Goal: Task Accomplishment & Management: Use online tool/utility

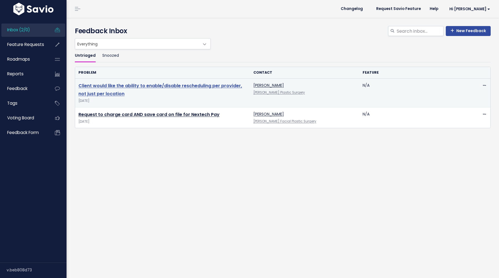
click at [159, 86] on link "Client would like the ability to enable/disable rescheduling per provider, not …" at bounding box center [159, 90] width 163 height 14
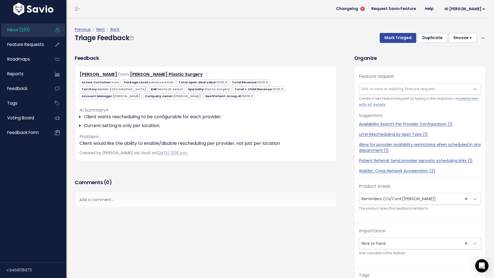
click at [372, 87] on span "Link to new or existing feature request..." at bounding box center [400, 89] width 76 height 6
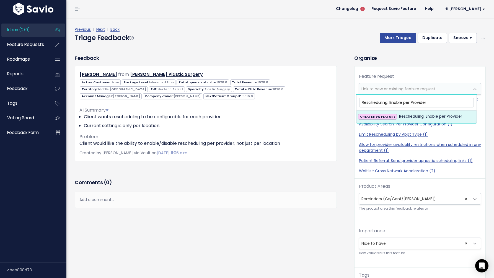
type input "Rescheduling: Enable per Provider"
click at [403, 114] on span "Rescheduling: Enable per Provider" at bounding box center [430, 116] width 63 height 7
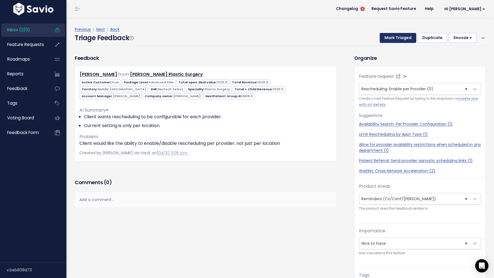
click at [391, 35] on button "Mark Triaged" at bounding box center [398, 38] width 37 height 10
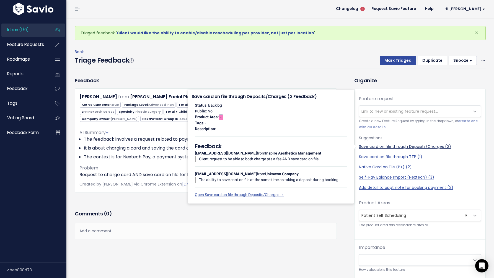
click at [374, 145] on link "Save card on file through Deposits/Charges (2)" at bounding box center [420, 147] width 122 height 6
select select "57049"
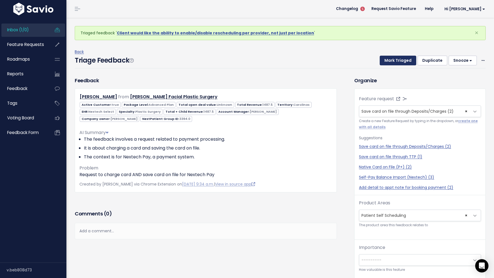
click at [394, 60] on button "Mark Triaged" at bounding box center [398, 61] width 37 height 10
